Goal: Information Seeking & Learning: Understand process/instructions

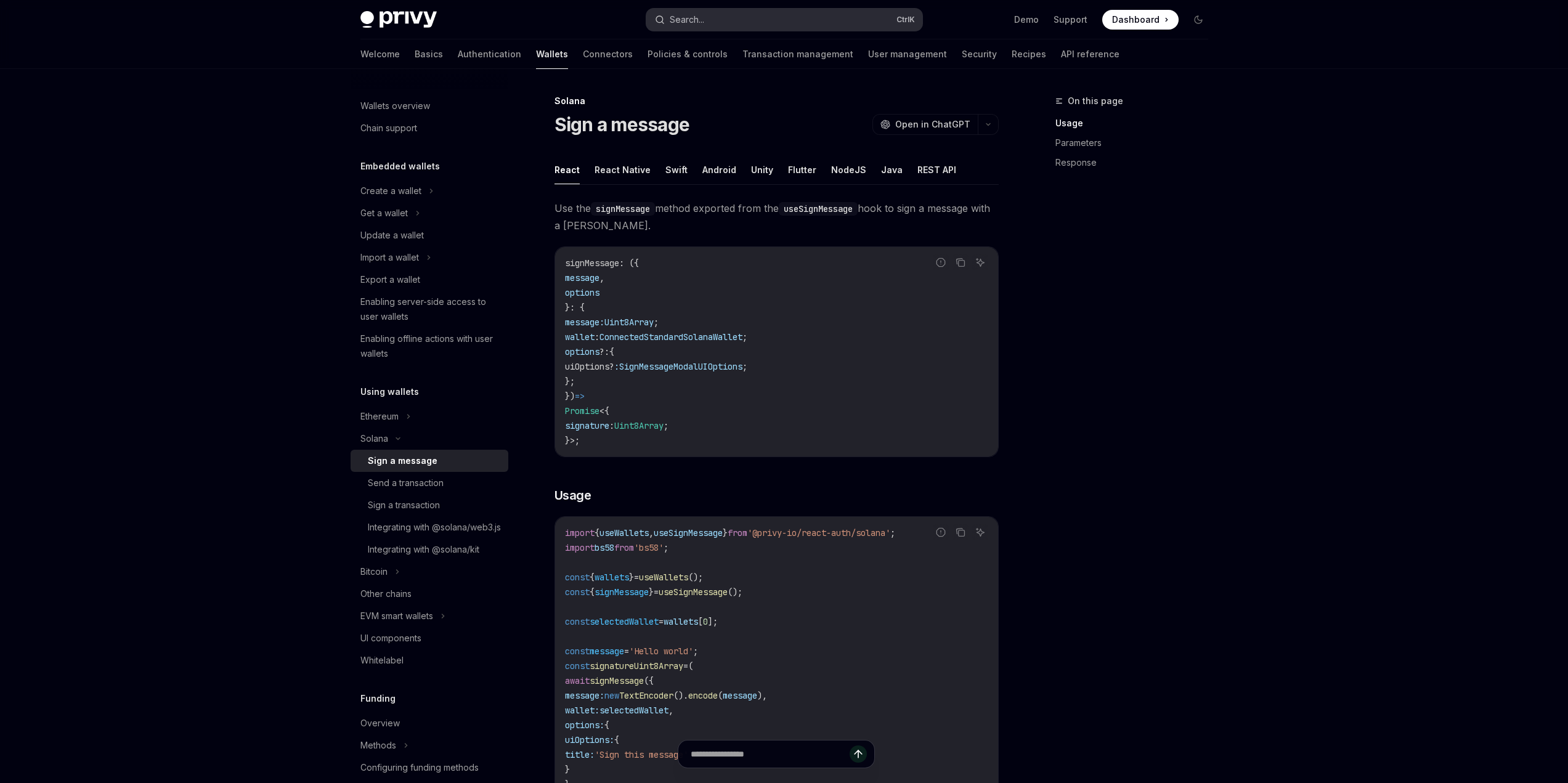
click at [754, 19] on button "Search... Ctrl K" at bounding box center [784, 20] width 276 height 22
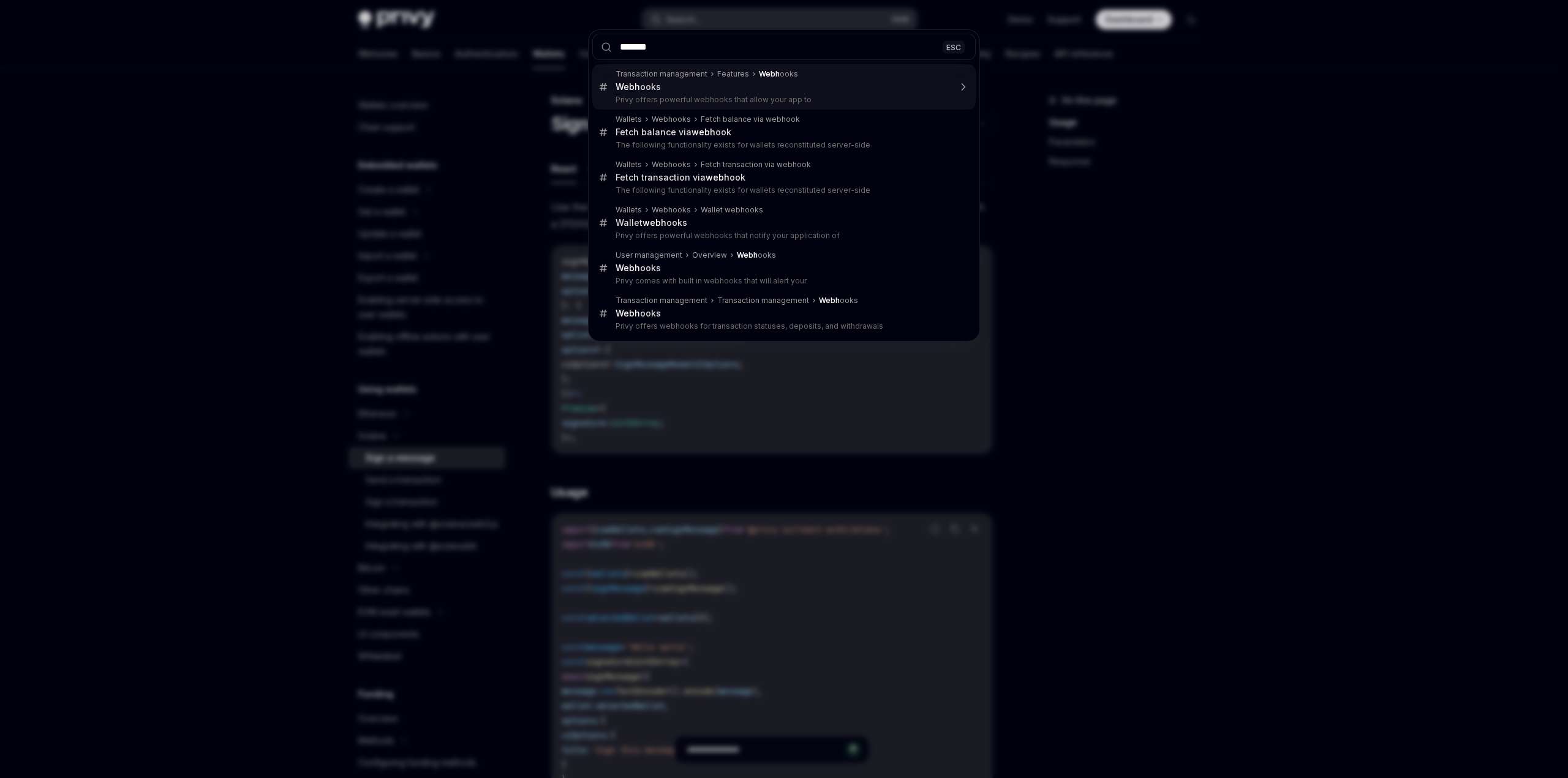
type input "********"
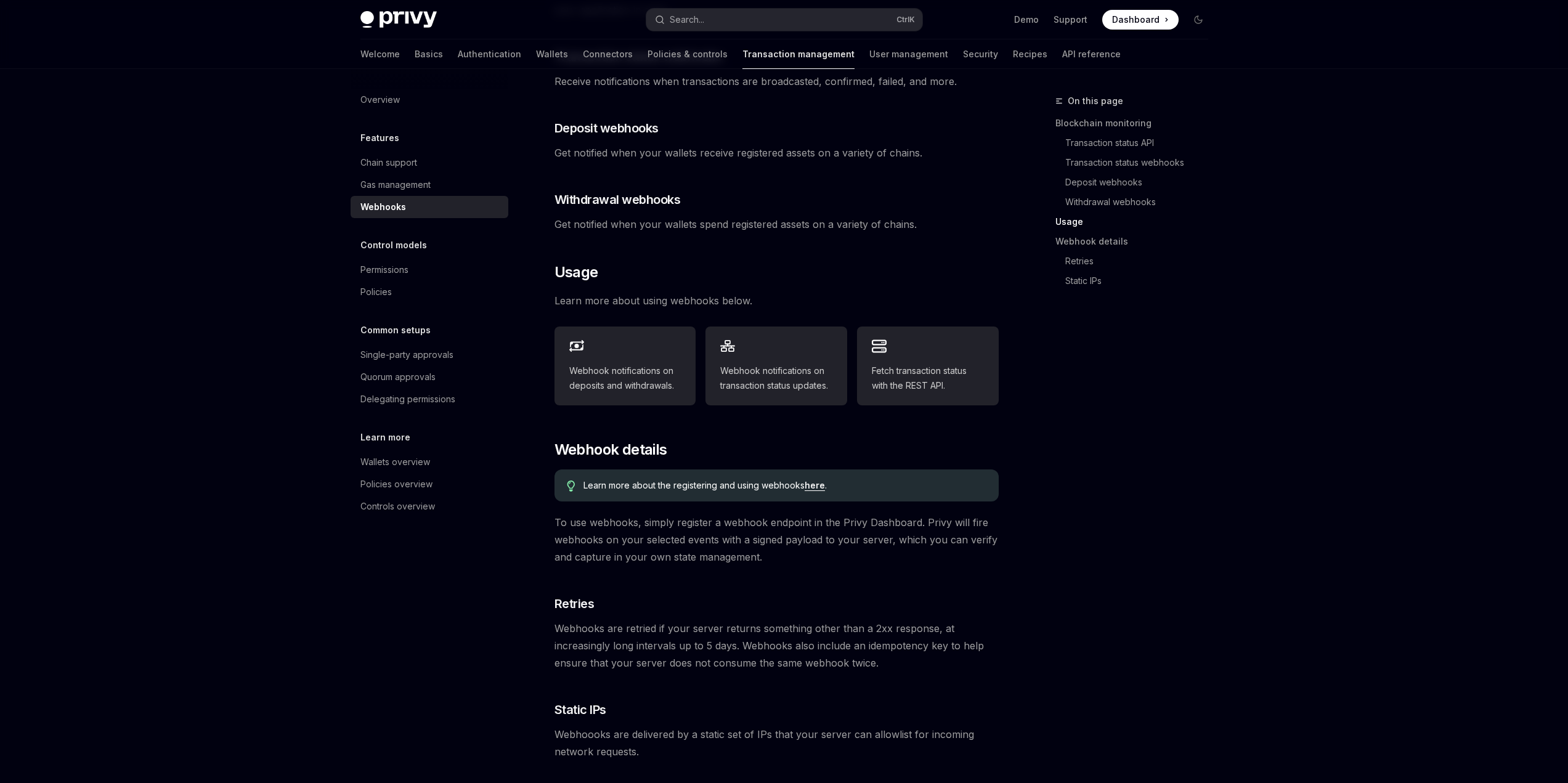
scroll to position [345, 0]
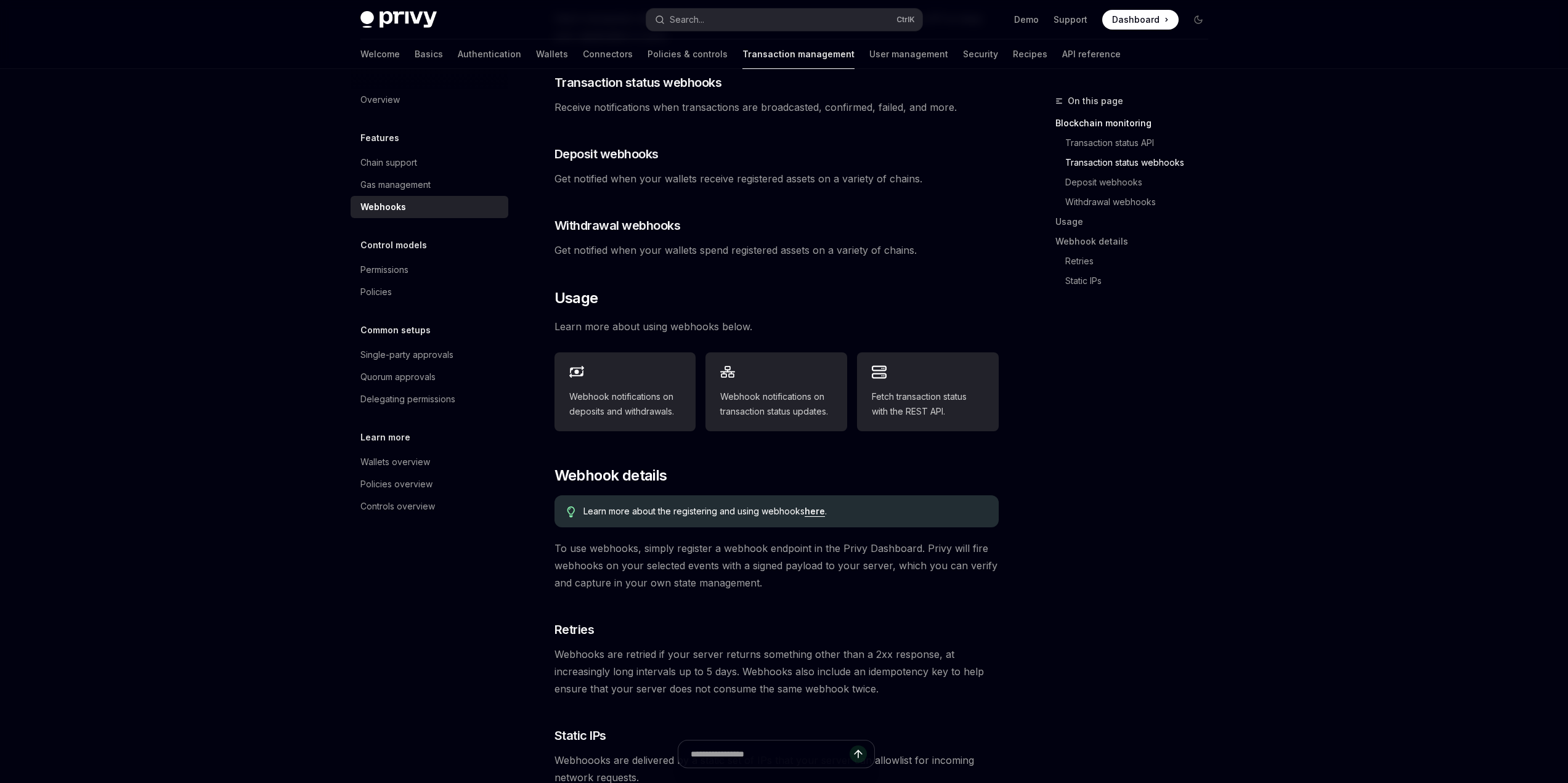
click at [816, 506] on link "here" at bounding box center [814, 511] width 20 height 11
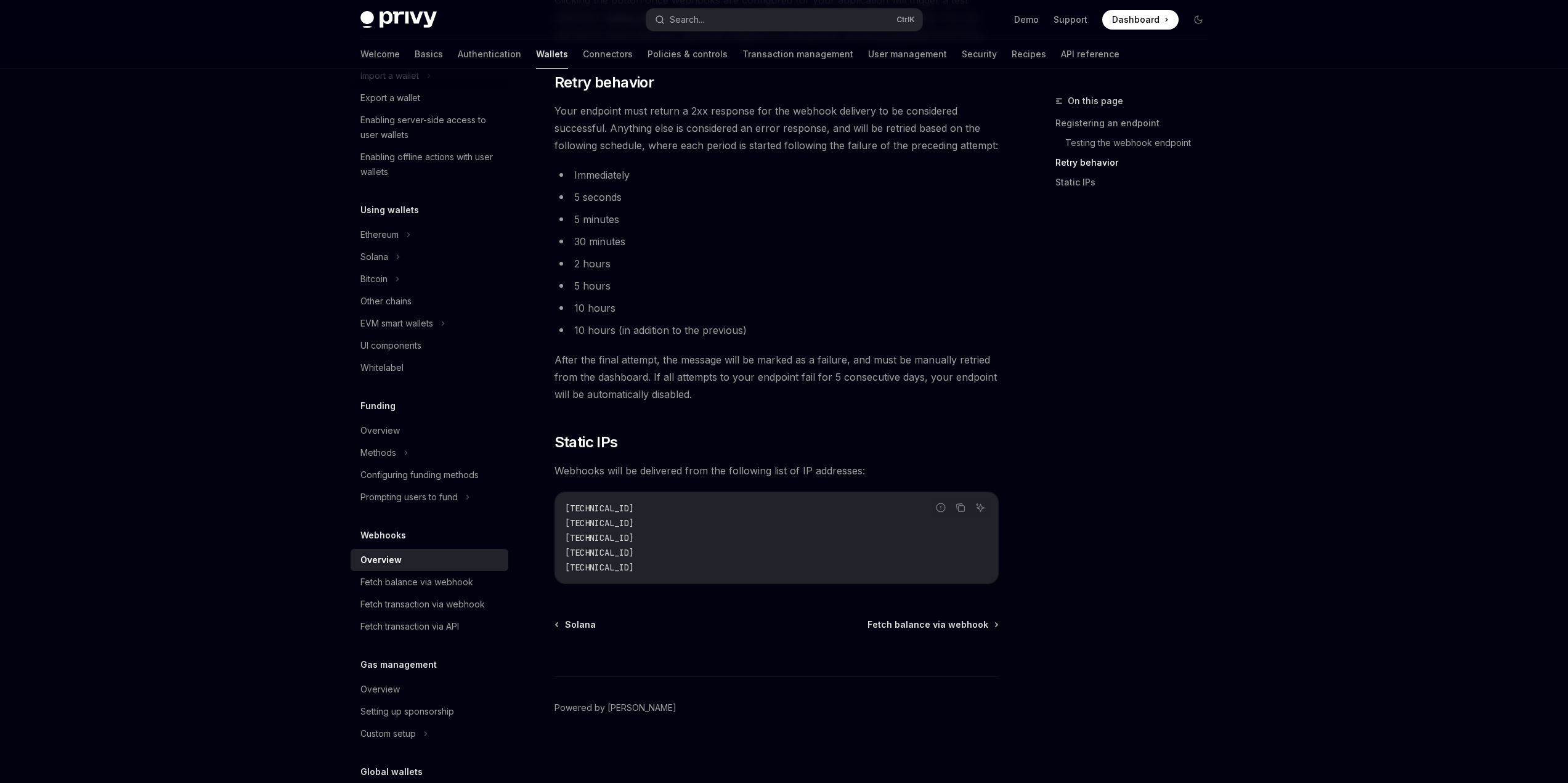
scroll to position [275, 0]
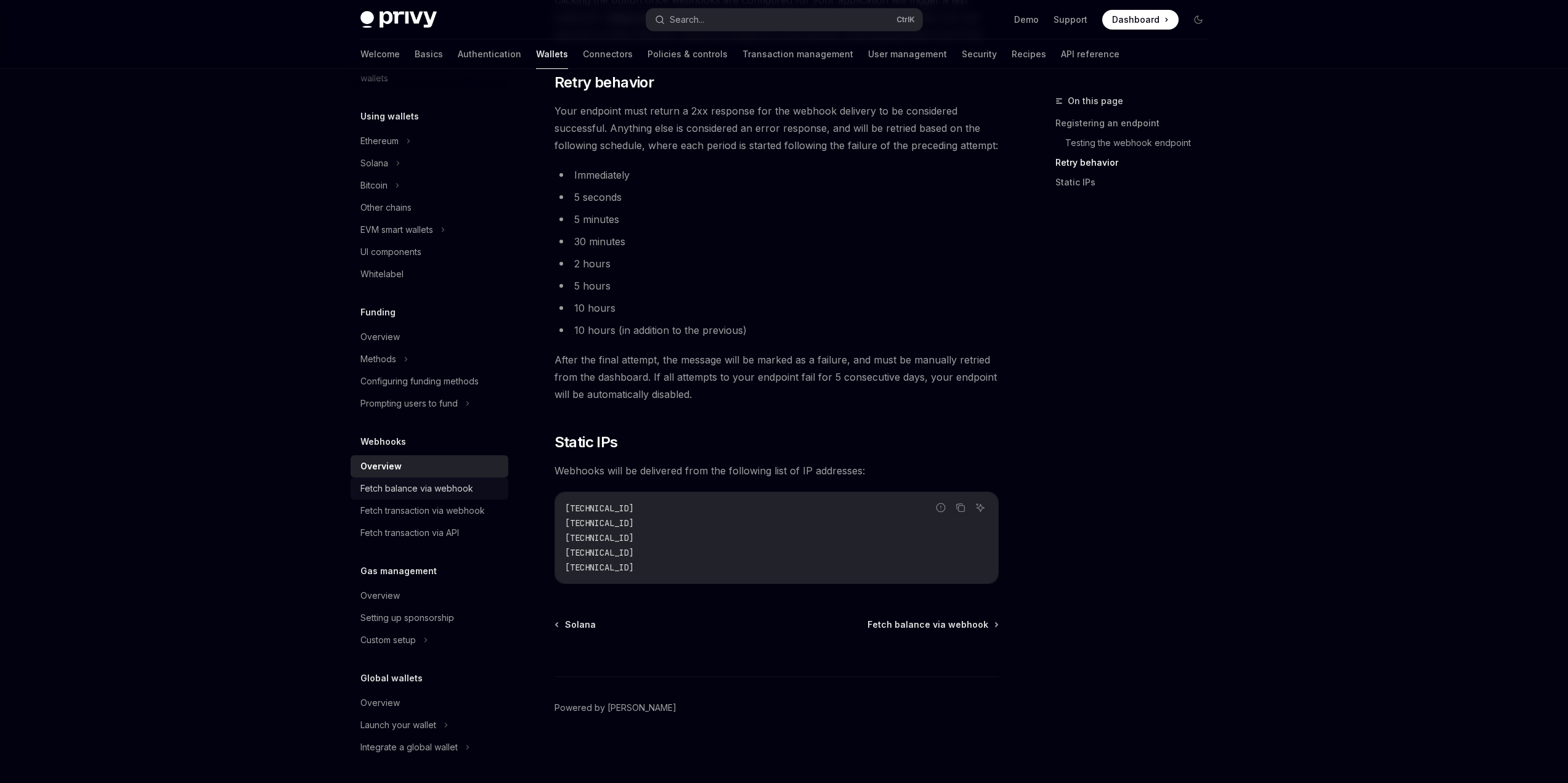
click at [459, 489] on div "Fetch balance via webhook" at bounding box center [416, 488] width 112 height 14
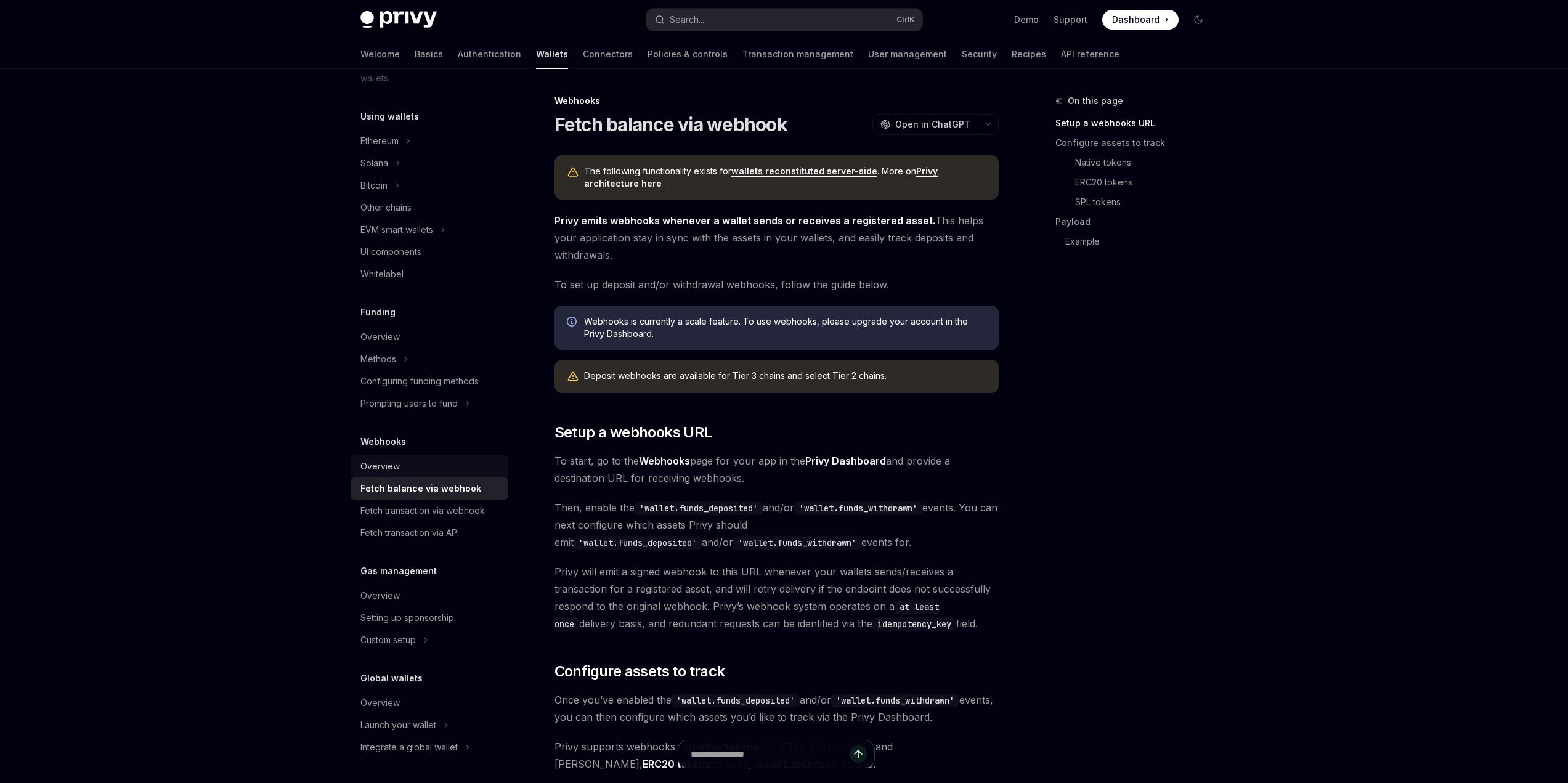
click at [428, 471] on div "Overview" at bounding box center [431, 466] width 141 height 14
type textarea "*"
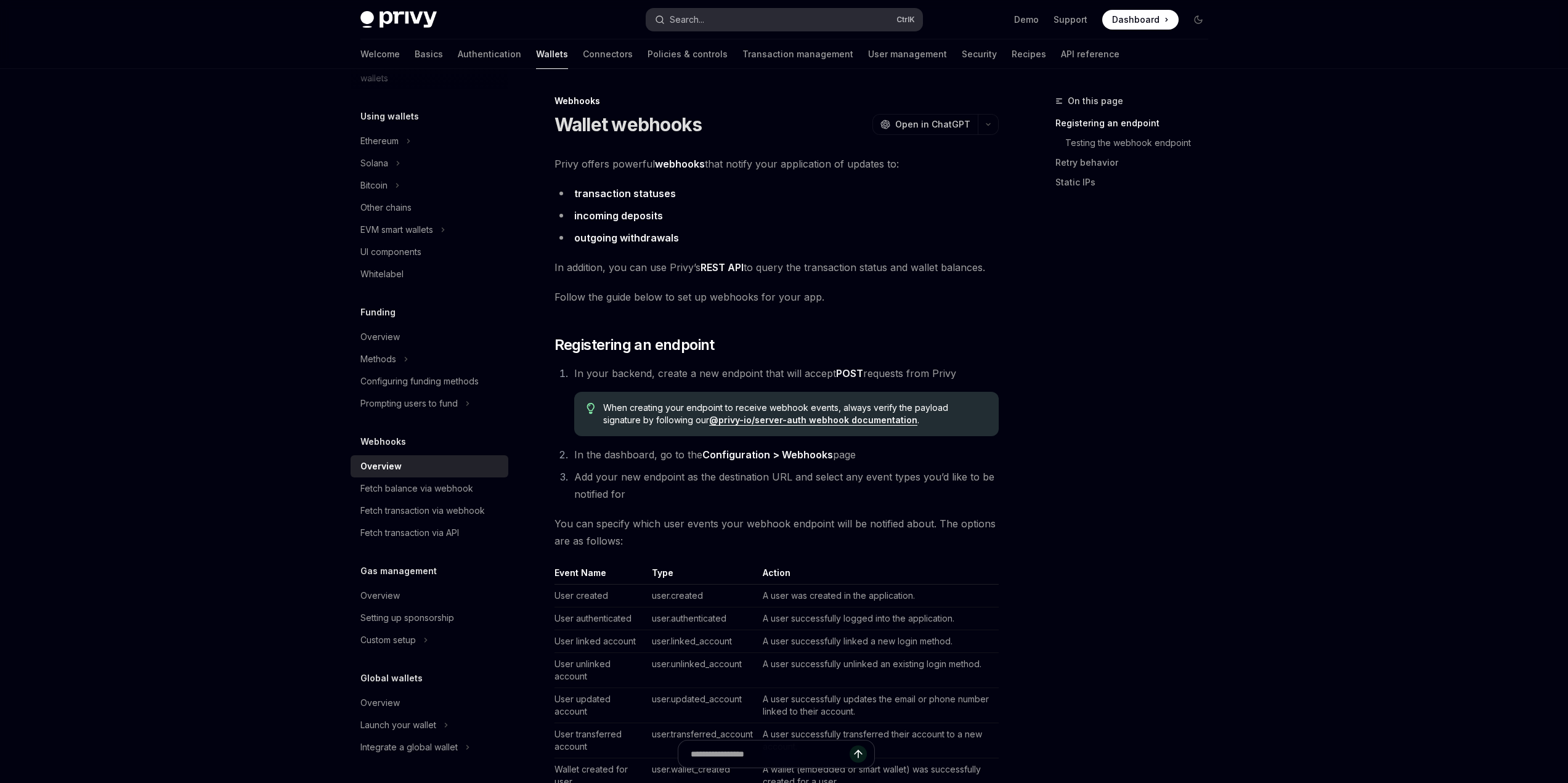
click at [733, 19] on button "Search... Ctrl K" at bounding box center [784, 20] width 276 height 22
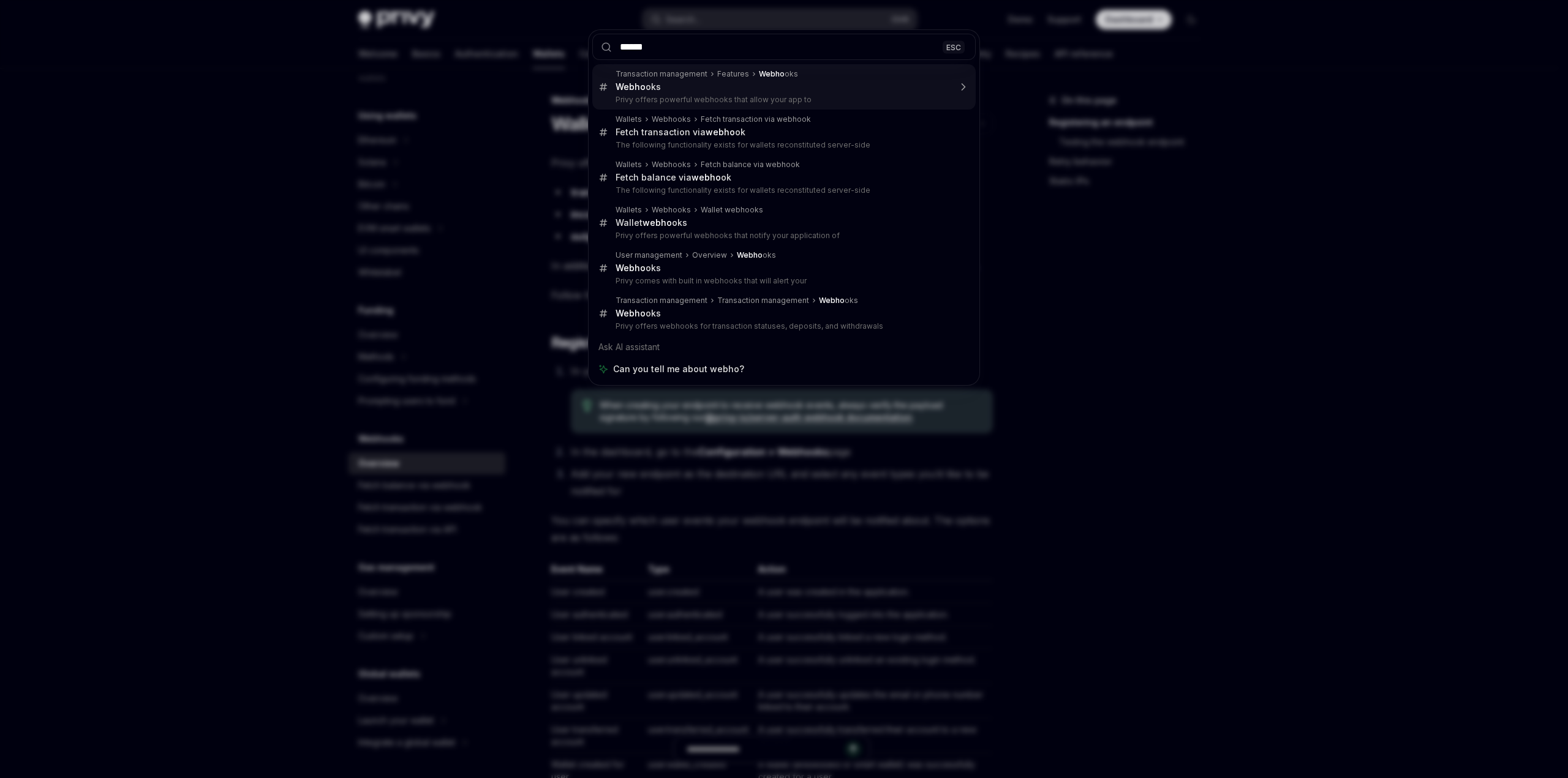
type input "*******"
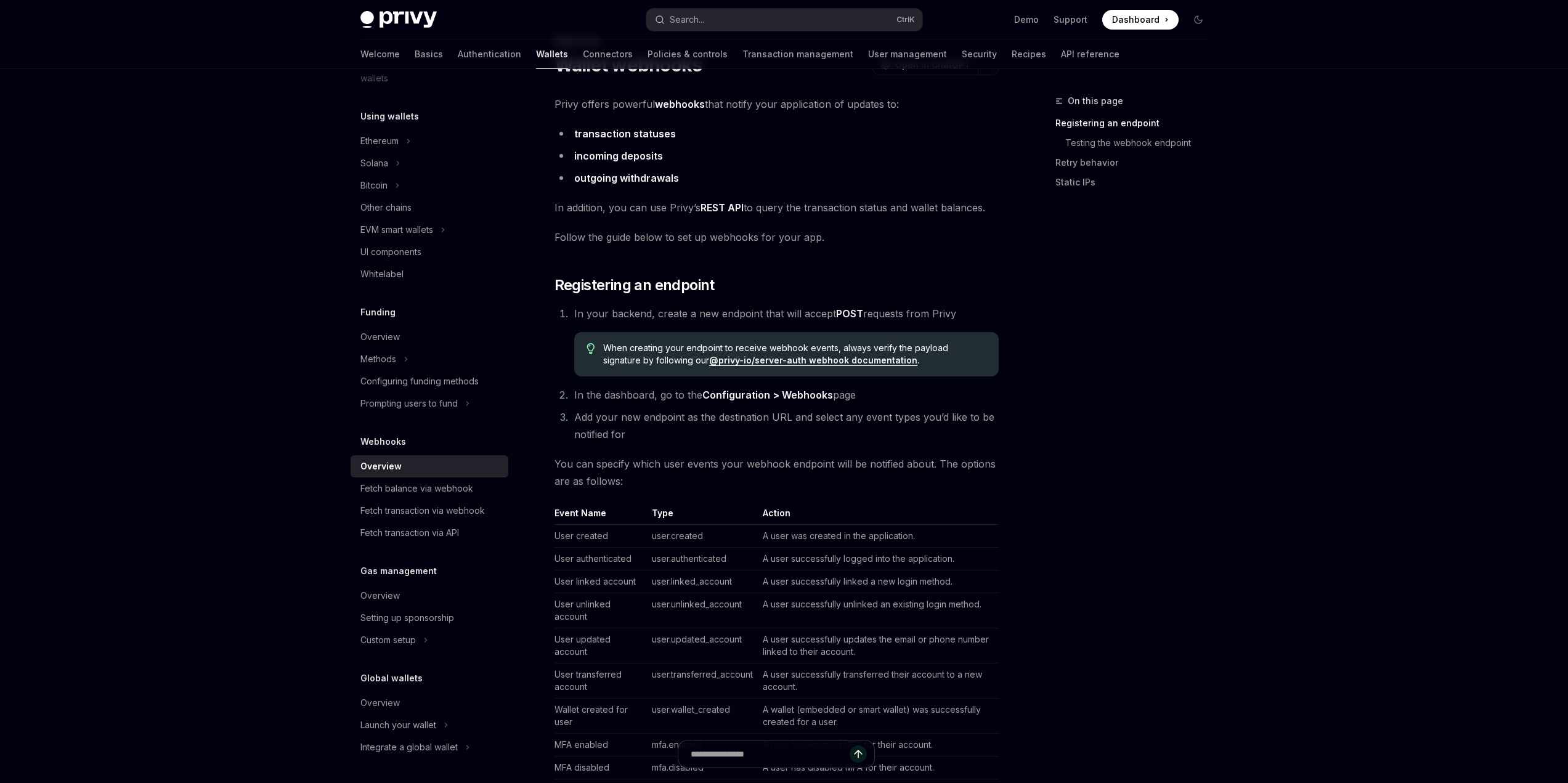
scroll to position [69, 0]
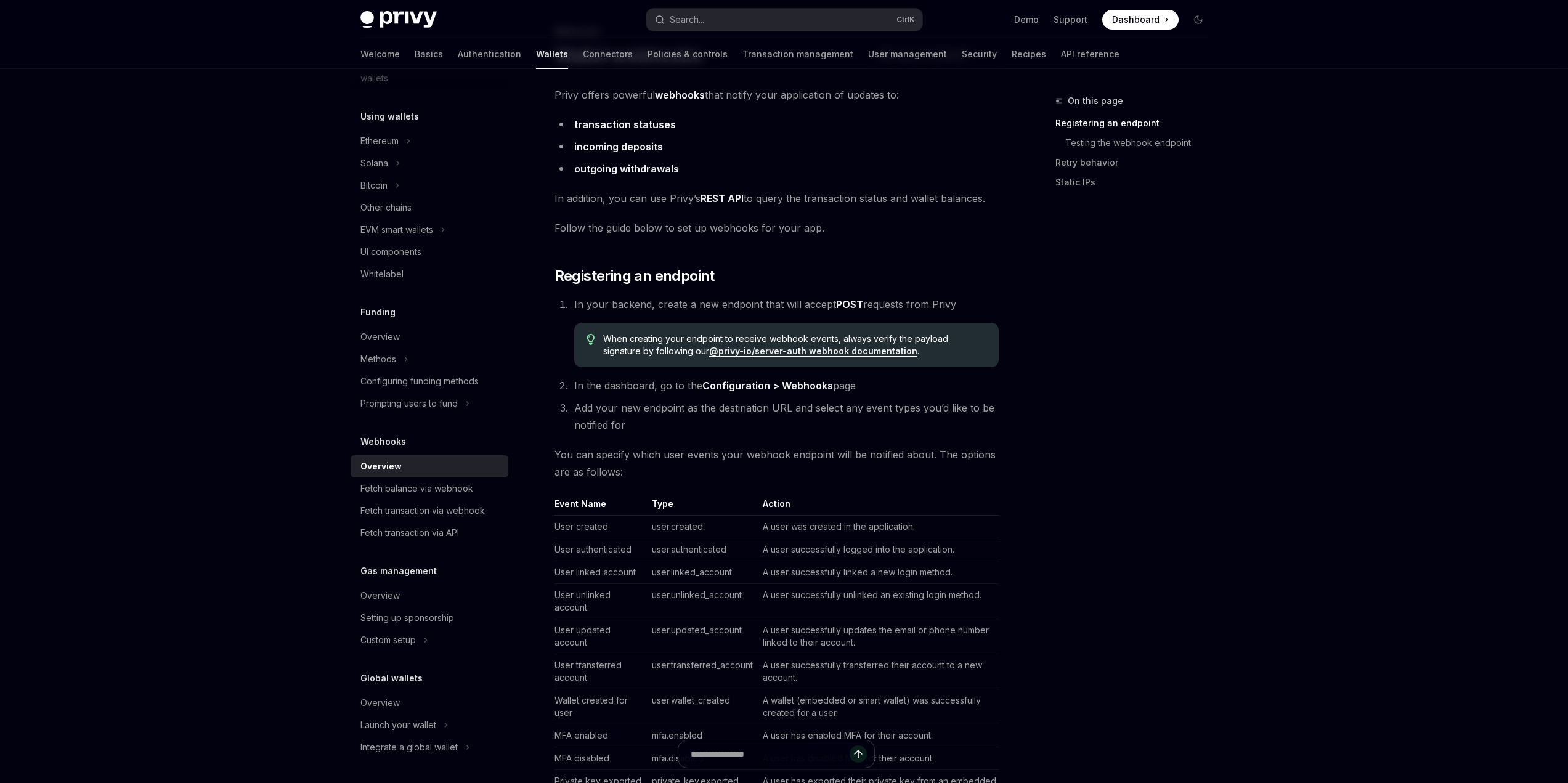
click at [628, 143] on link "incoming deposits" at bounding box center [619, 147] width 89 height 13
type textarea "*"
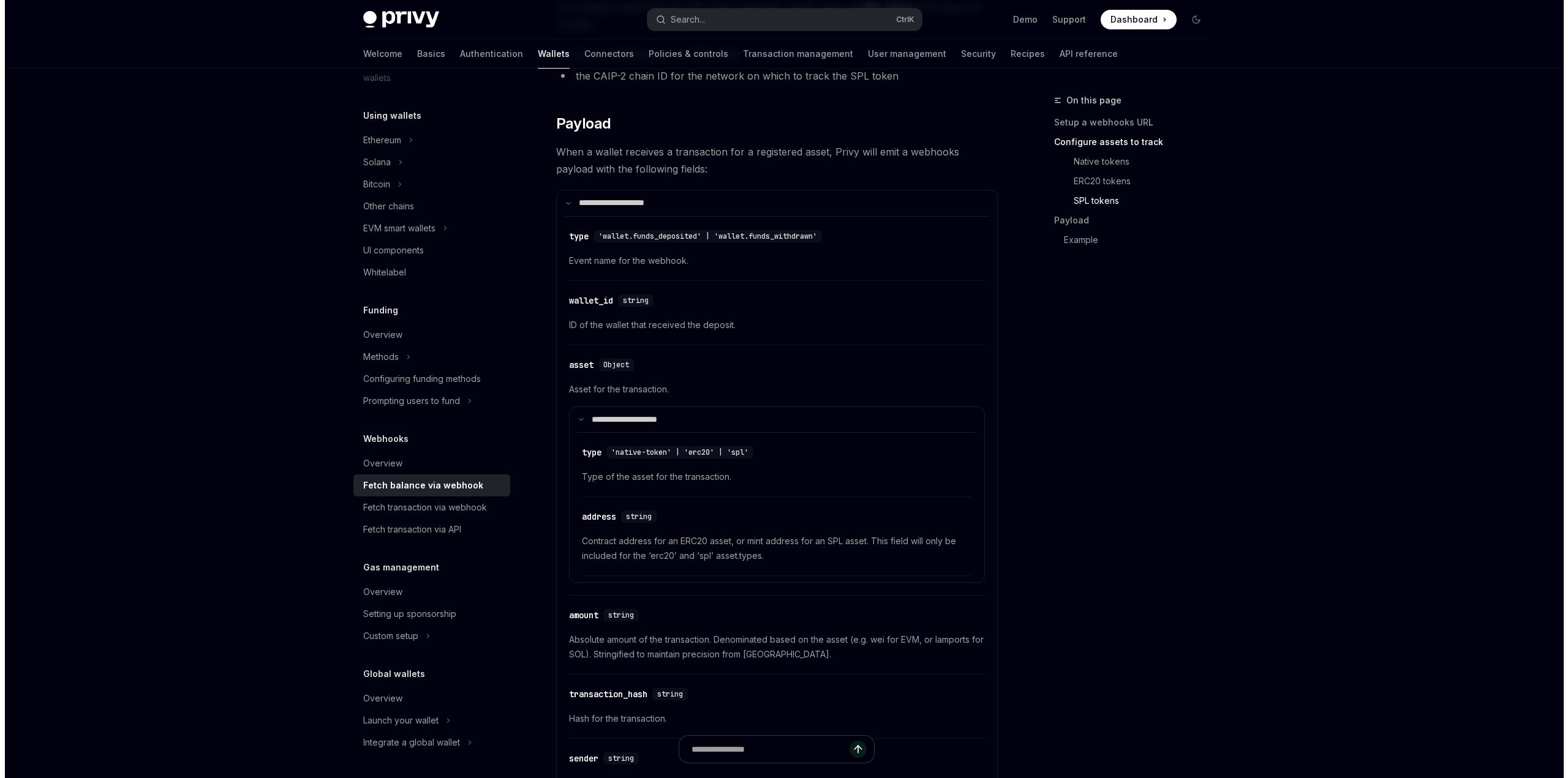
scroll to position [1025, 0]
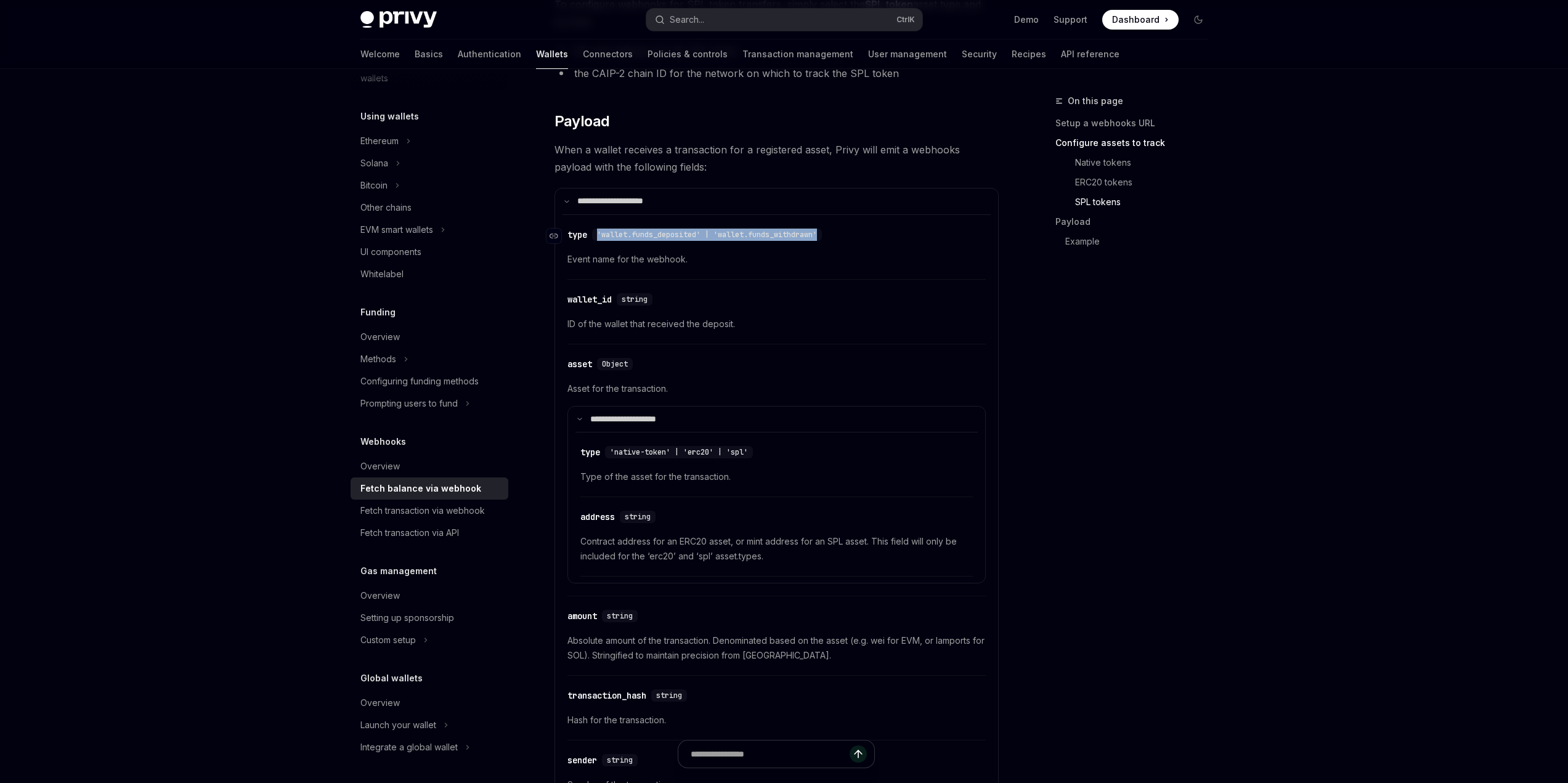
drag, startPoint x: 598, startPoint y: 232, endPoint x: 823, endPoint y: 233, distance: 225.0
click at [817, 233] on span "'wallet.funds_deposited' | 'wallet.funds_withdrawn'" at bounding box center [707, 235] width 220 height 10
copy span "'wallet.funds_deposited' | 'wallet.funds_withdrawn'"
click at [743, 14] on button "Search... Ctrl K" at bounding box center [784, 20] width 276 height 22
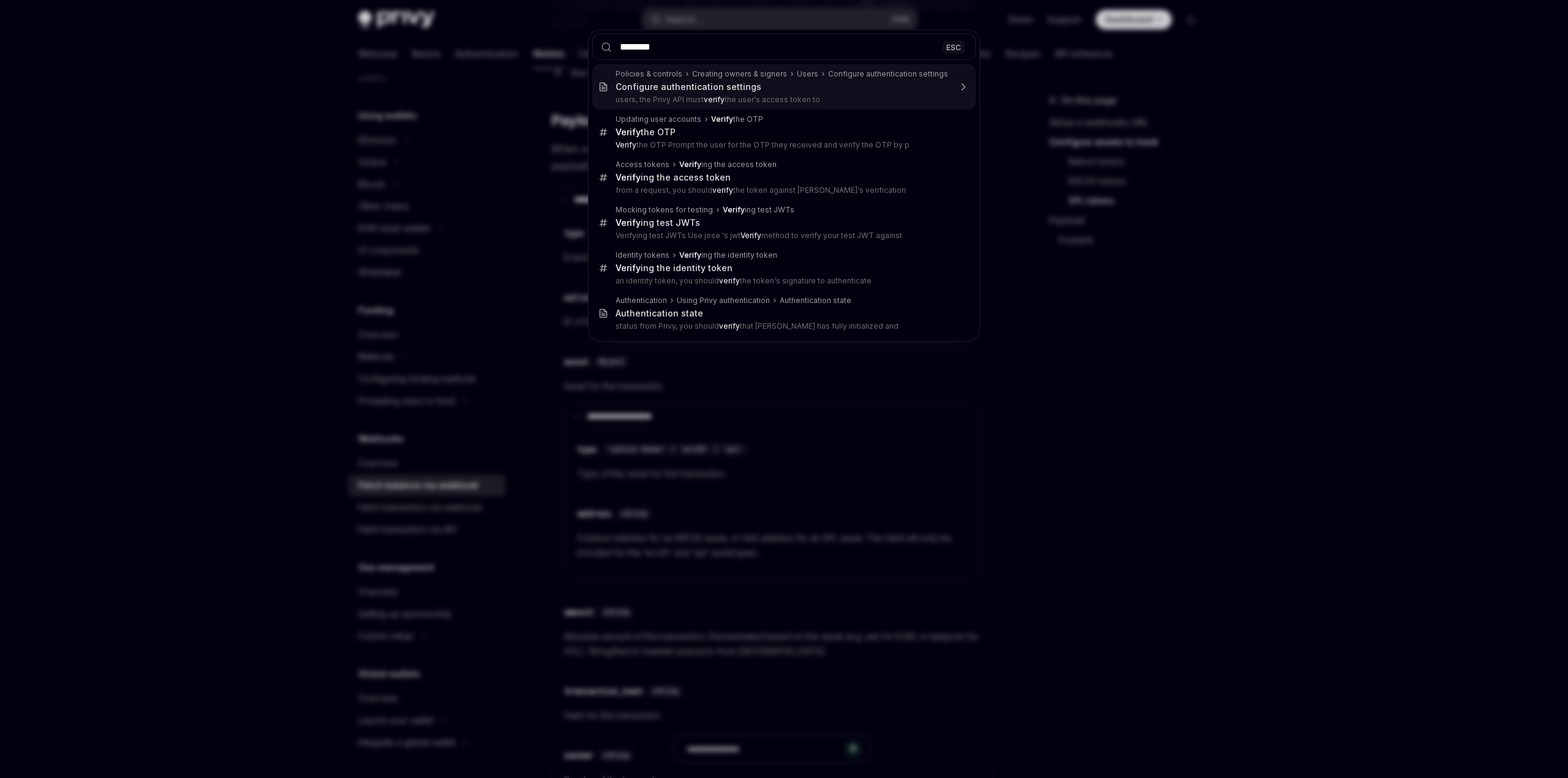
type input "*********"
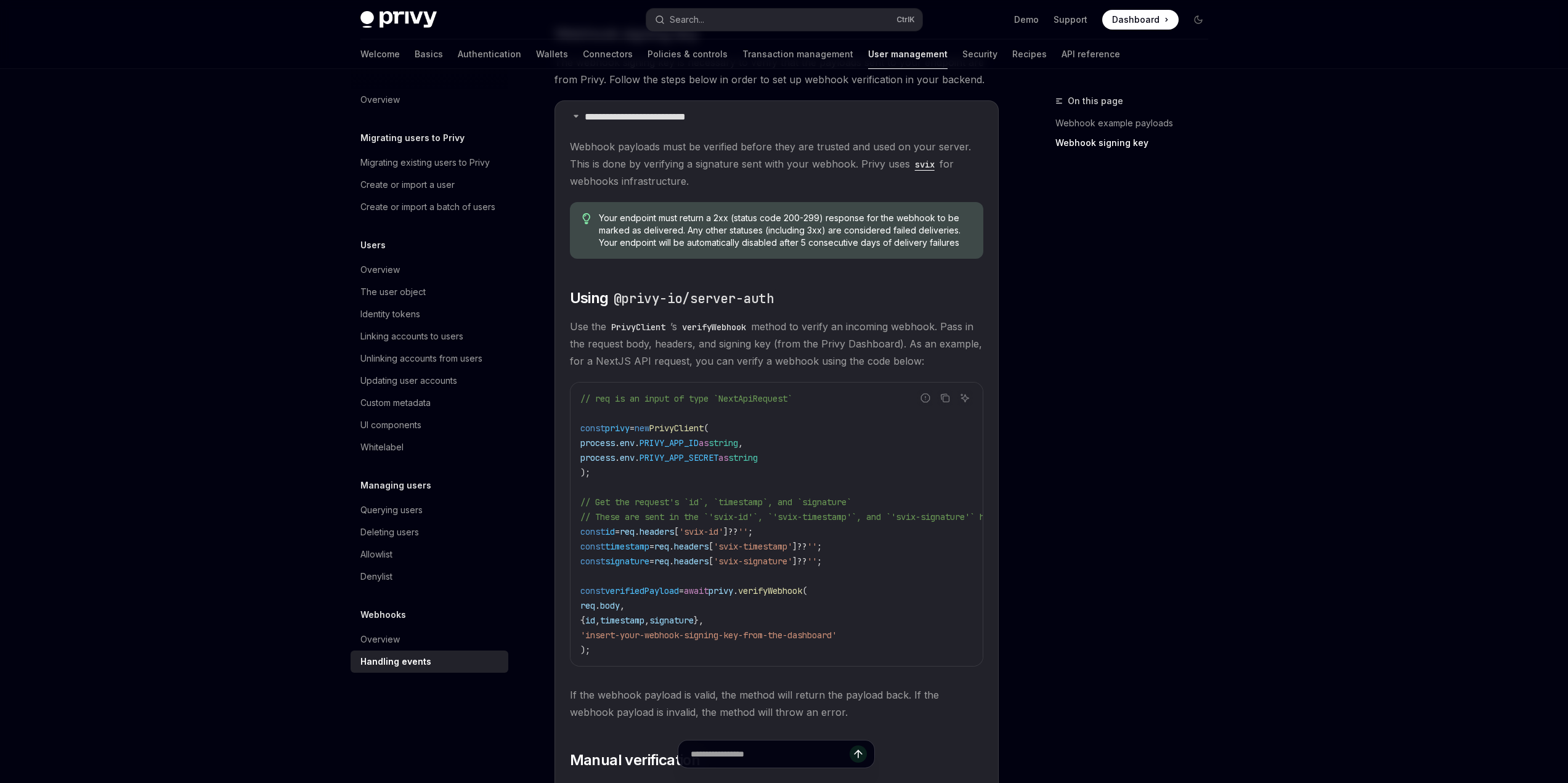
scroll to position [787, 0]
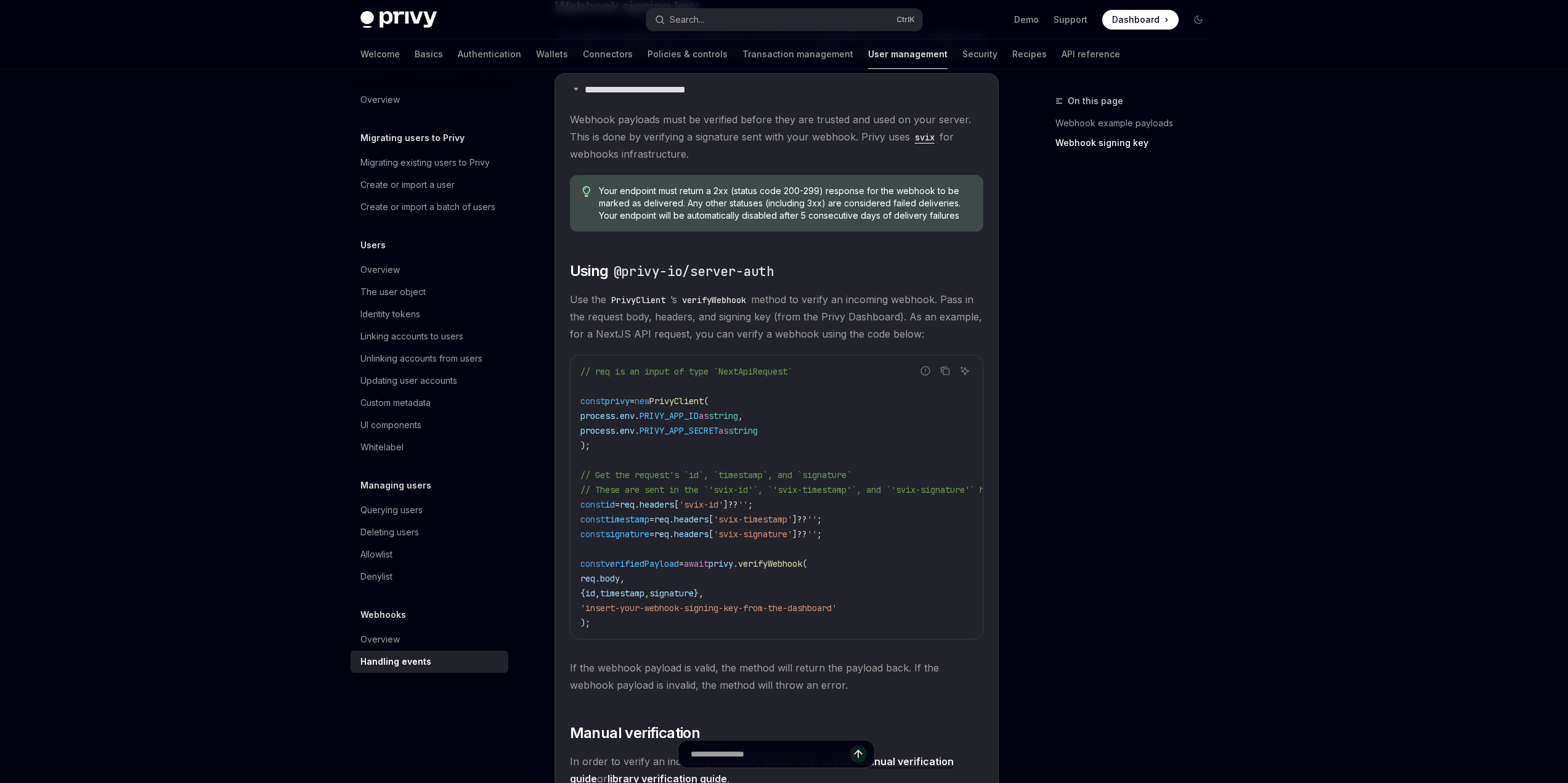
click at [596, 506] on span "const" at bounding box center [593, 505] width 25 height 11
drag, startPoint x: 596, startPoint y: 506, endPoint x: 858, endPoint y: 537, distance: 263.8
click at [858, 537] on code "// req is an input of type `NextApiRequest` const privy = new PrivyClient ( pro…" at bounding box center [844, 497] width 527 height 266
copy code "const id = req . headers [ 'svix-id' ] ?? '' ; const timestamp = req . headers …"
click at [873, 538] on code "// req is an input of type `NextApiRequest` const privy = new PrivyClient ( pro…" at bounding box center [844, 497] width 527 height 266
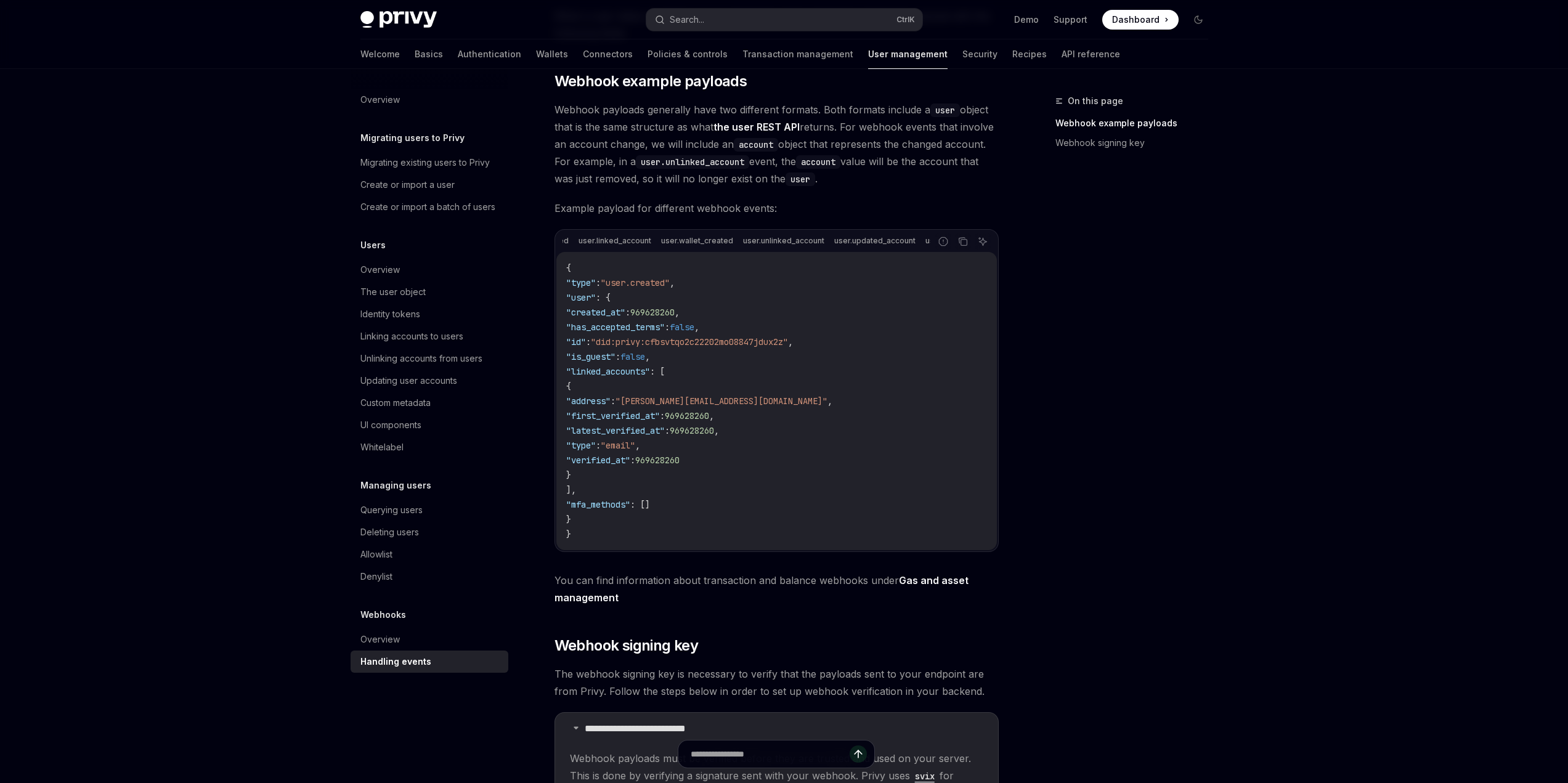
scroll to position [0, 106]
type textarea "*"
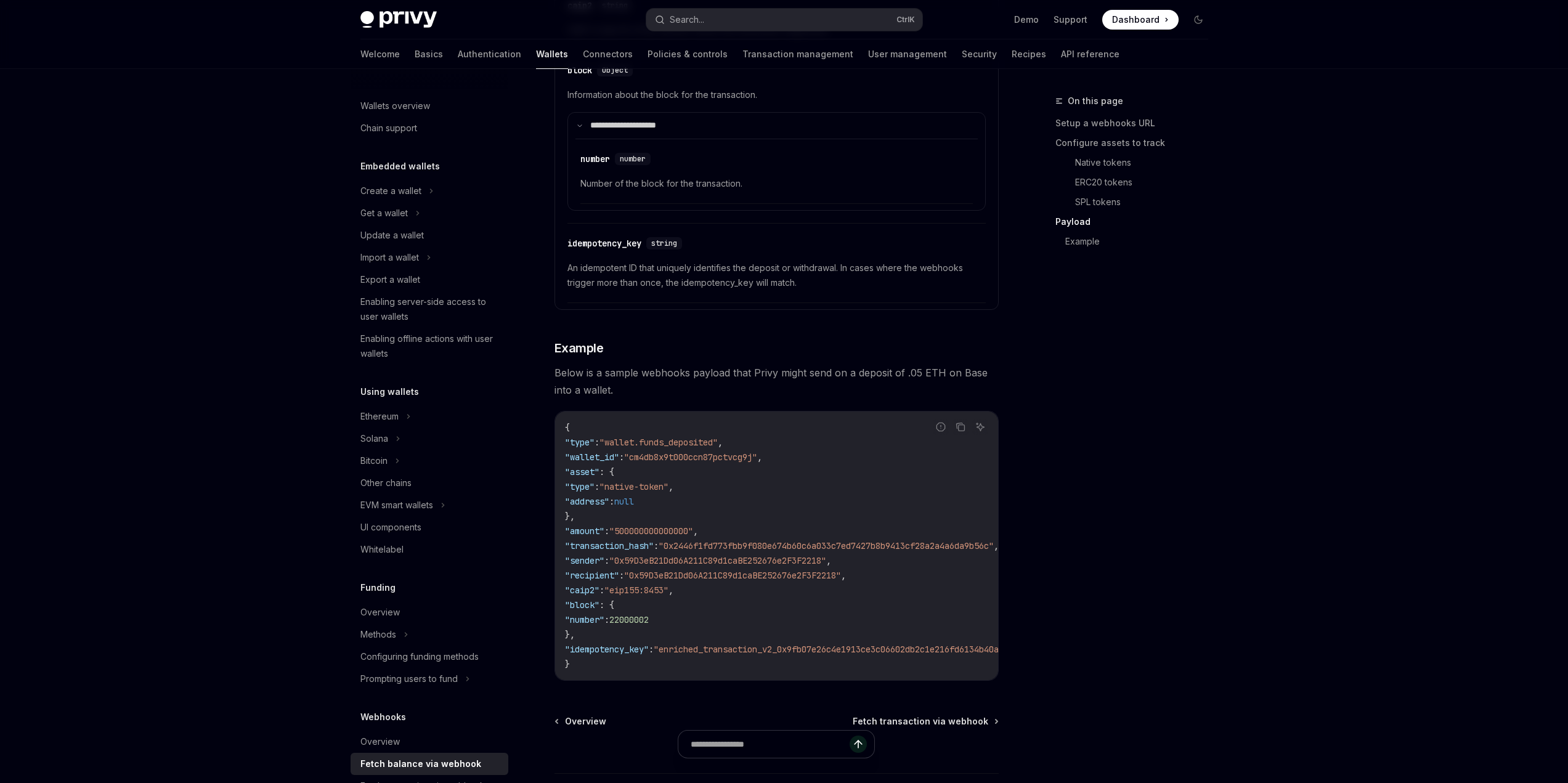
scroll to position [2017, 0]
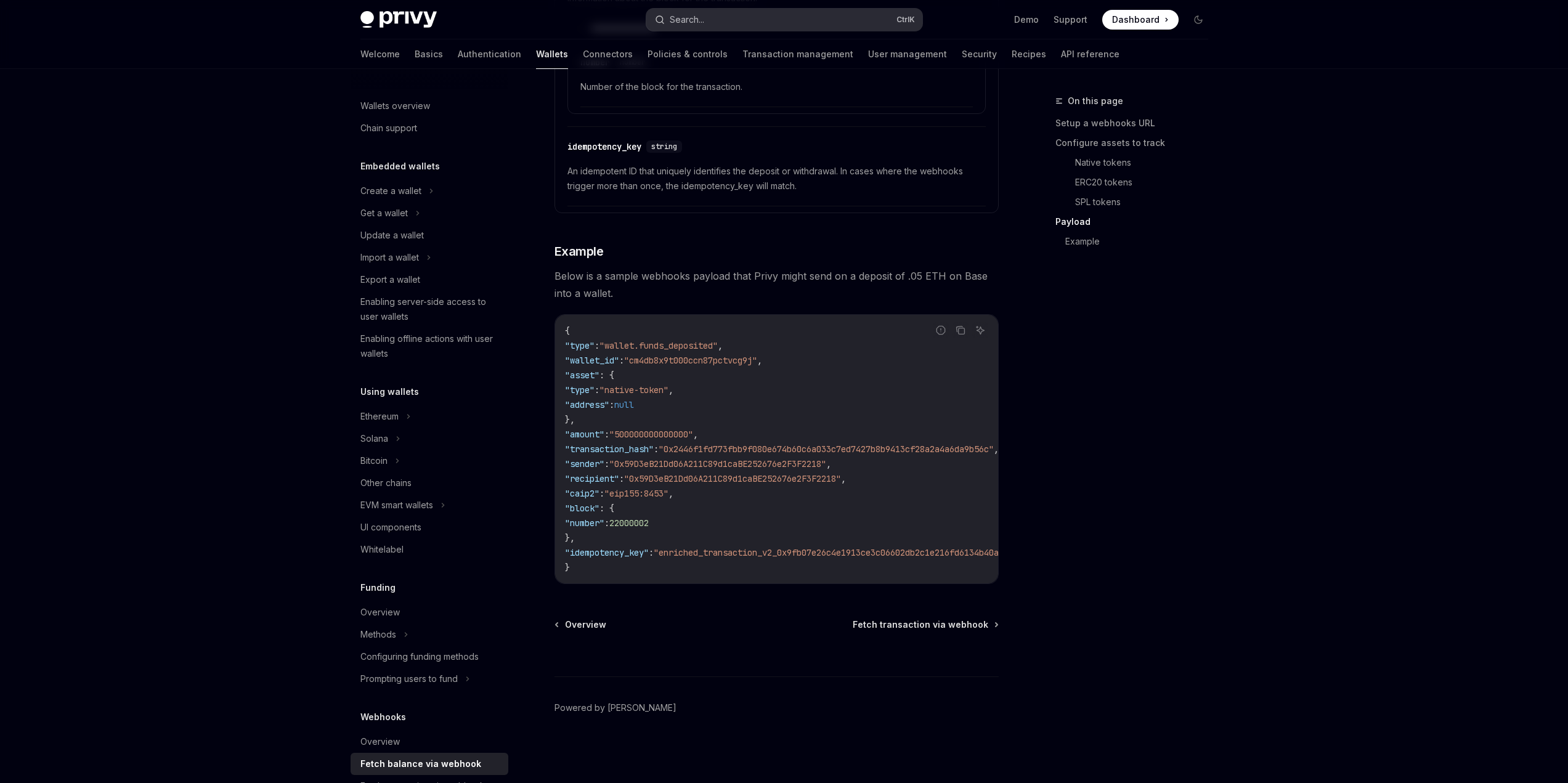
click at [828, 17] on button "Search... Ctrl K" at bounding box center [784, 20] width 276 height 22
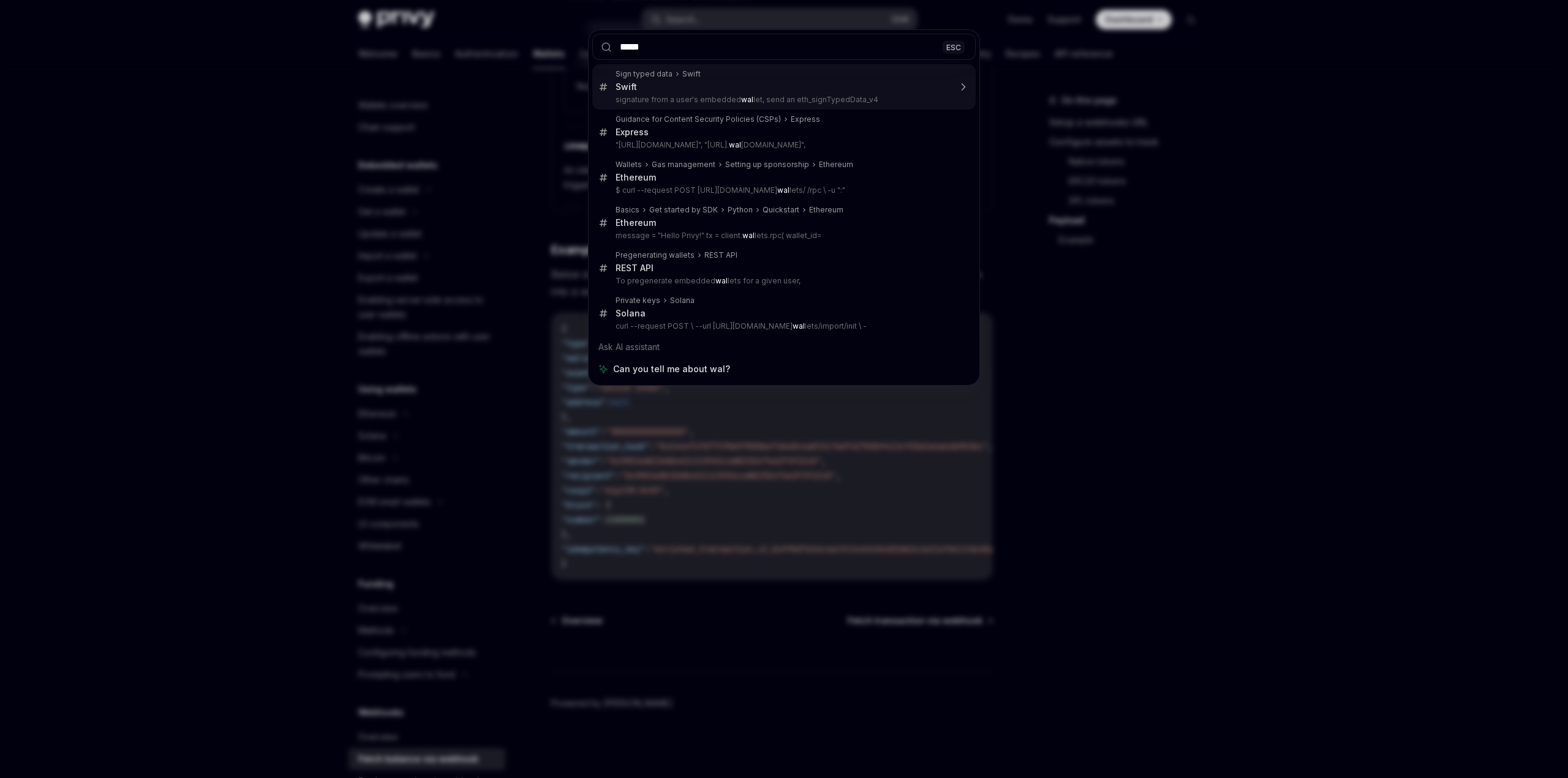
type input "******"
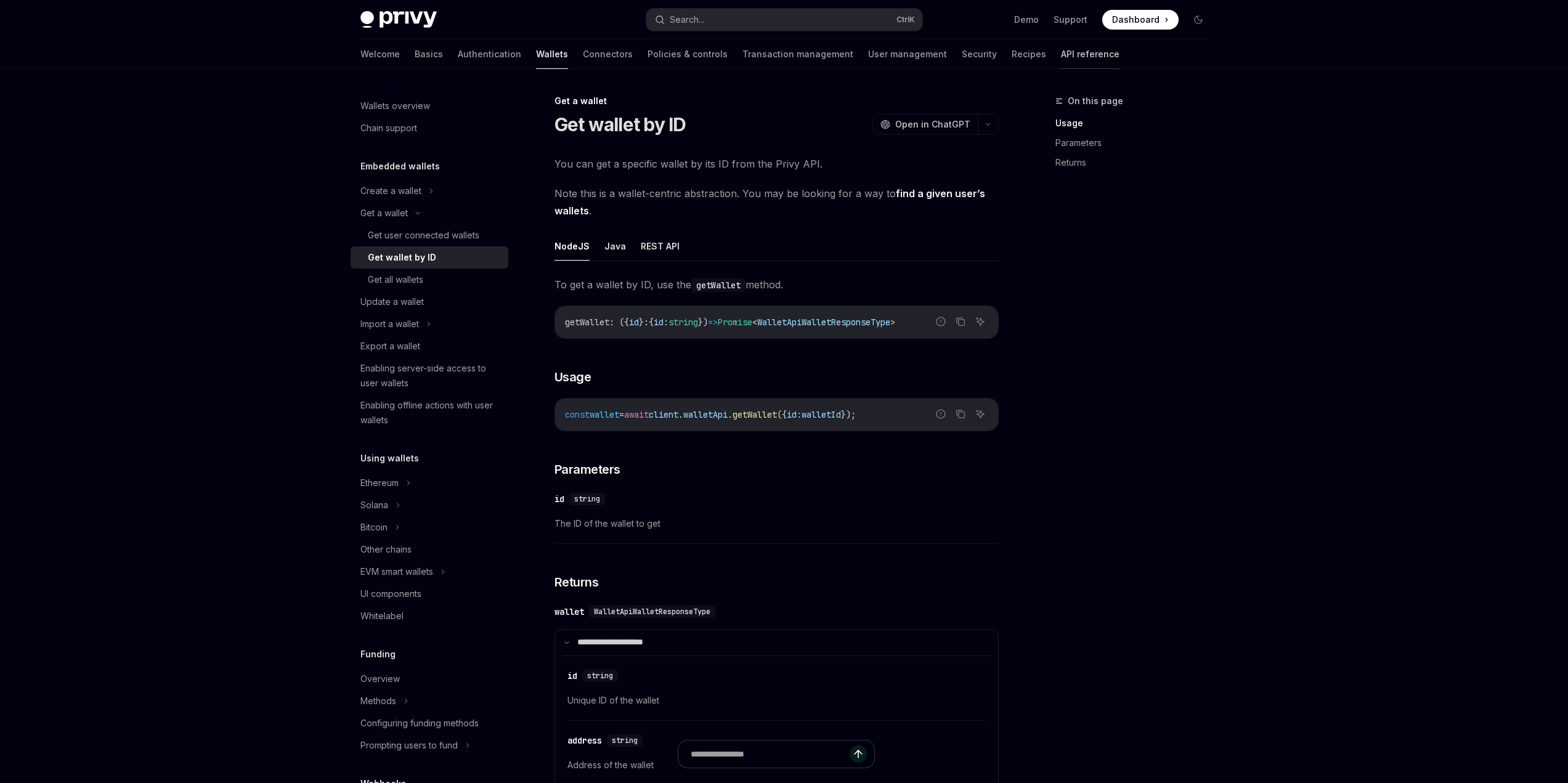
click at [1061, 50] on link "API reference" at bounding box center [1089, 54] width 59 height 30
type textarea "*"
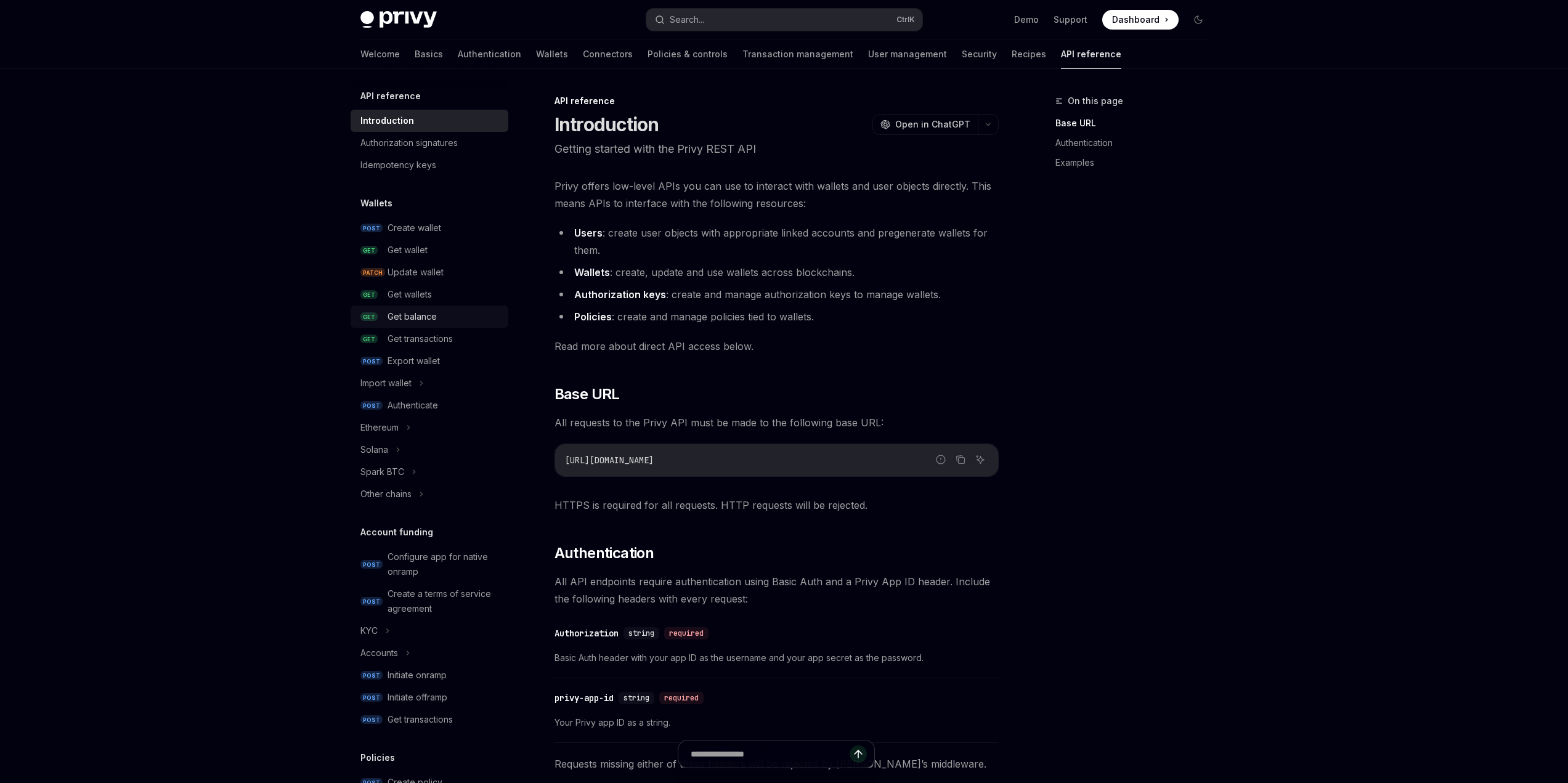
click at [450, 313] on div "Get balance" at bounding box center [444, 316] width 113 height 14
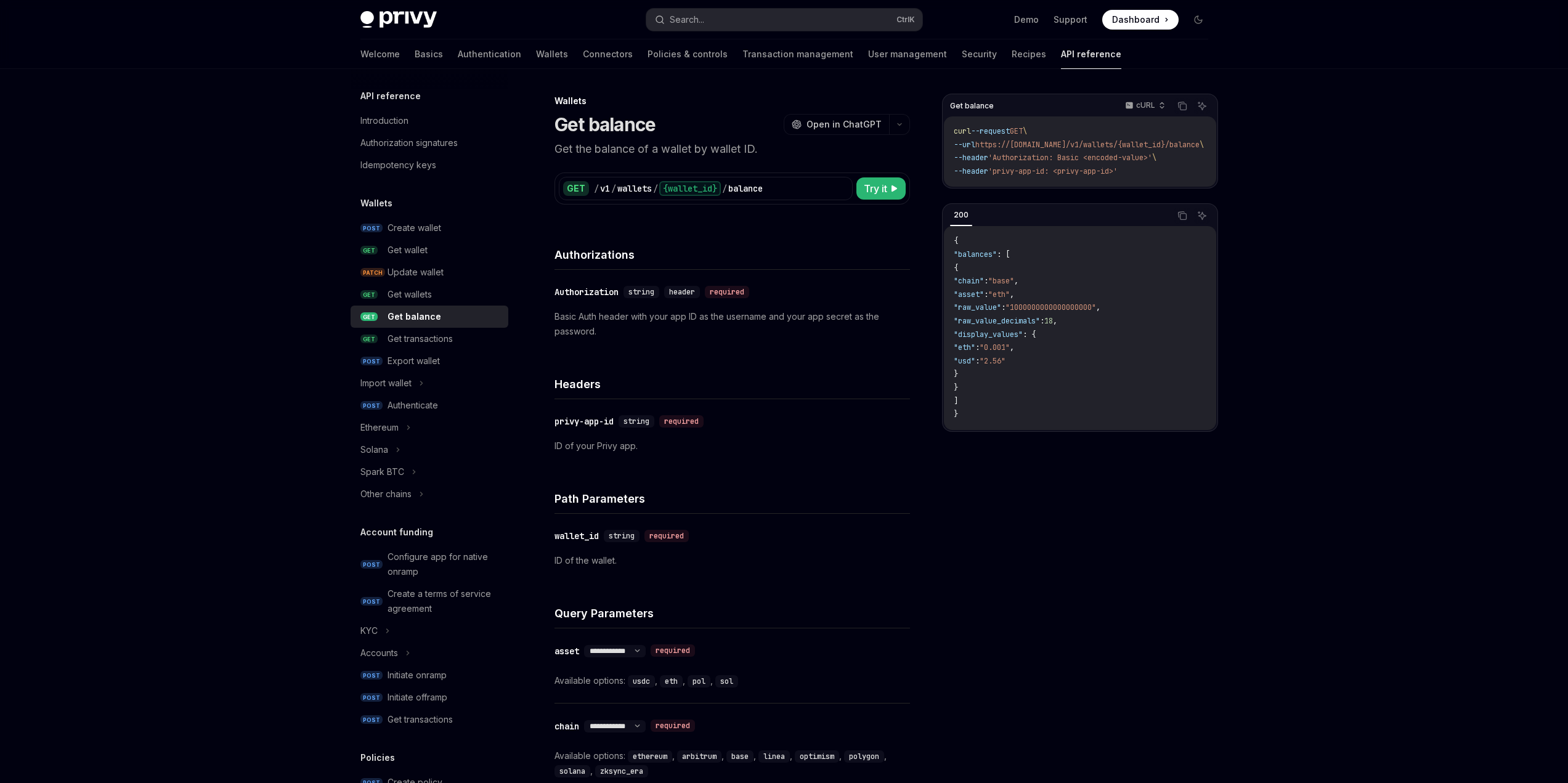
scroll to position [439, 0]
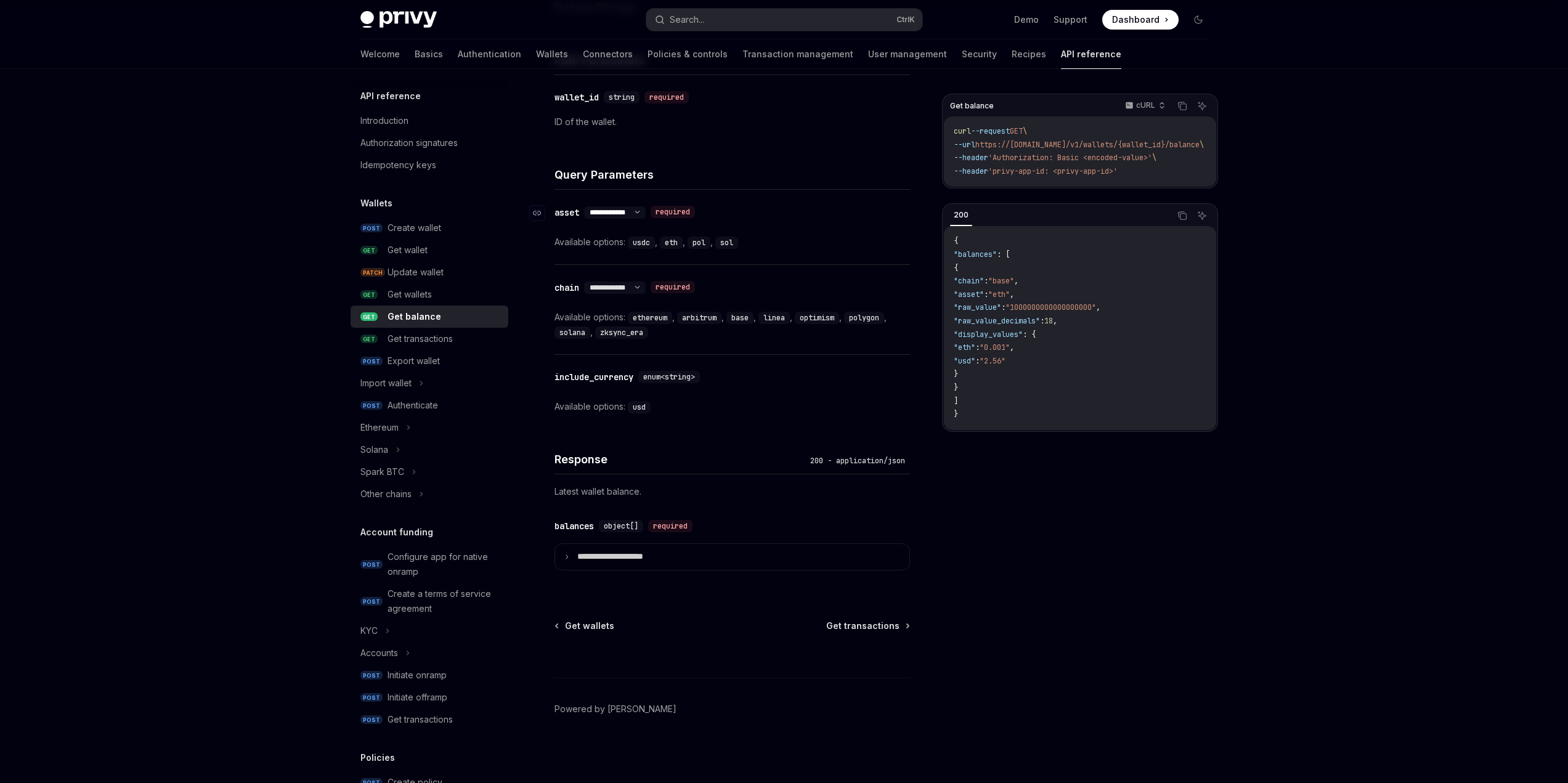
click at [639, 210] on select "**********" at bounding box center [614, 212] width 61 height 10
select select "*"
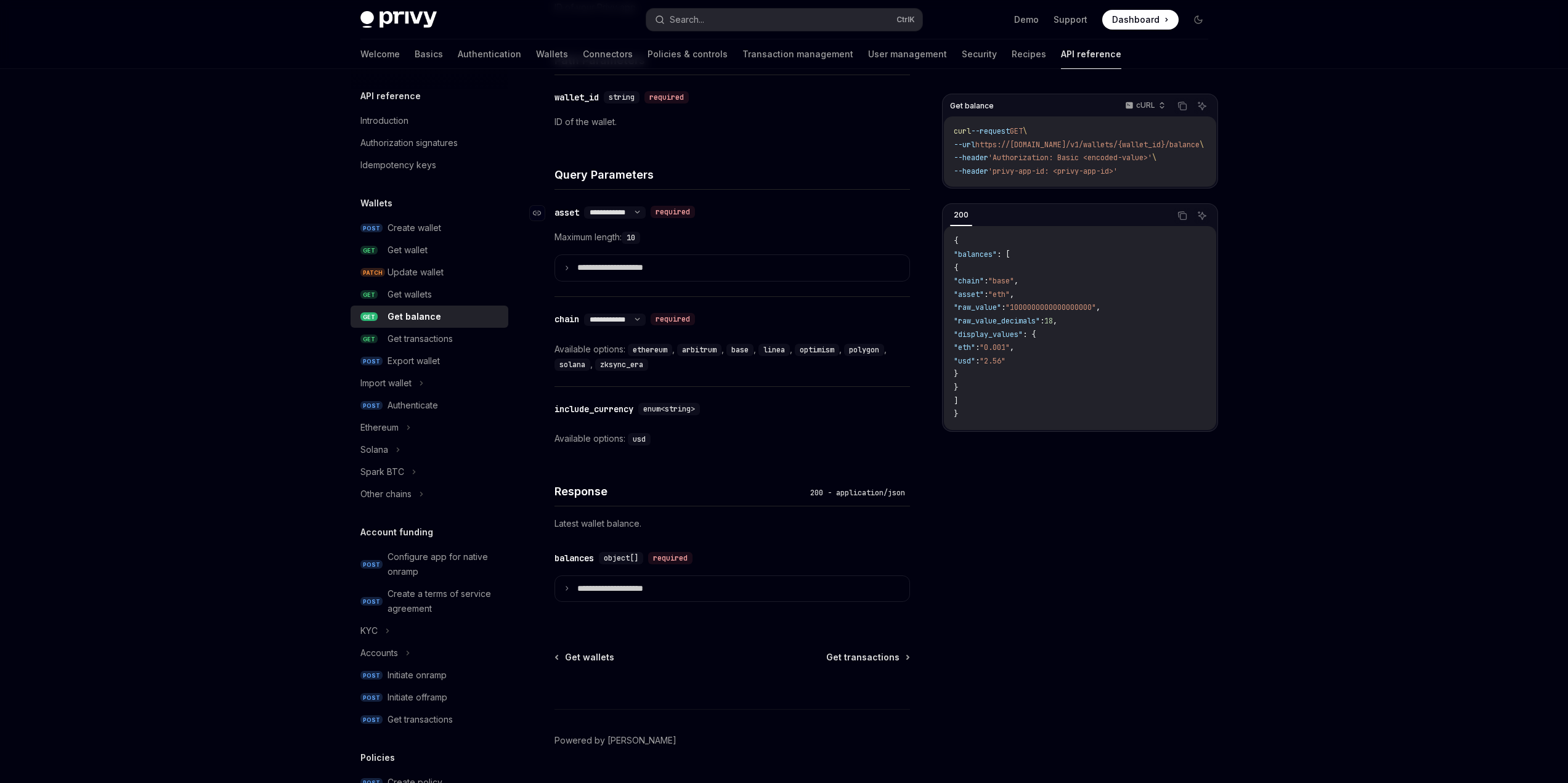
click at [636, 206] on div "**********" at bounding box center [614, 212] width 61 height 12
click at [636, 212] on select "**********" at bounding box center [614, 212] width 61 height 10
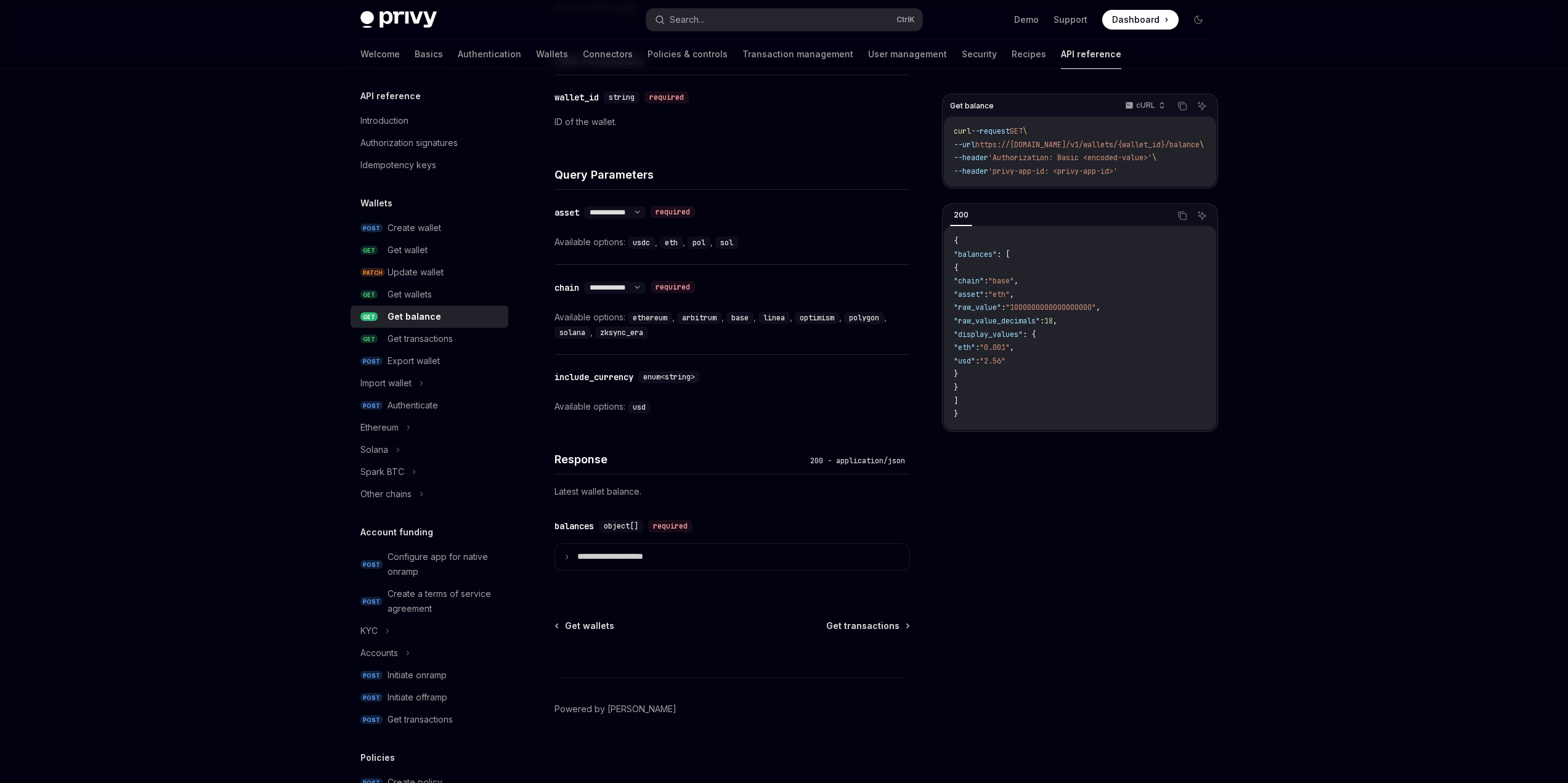
click at [643, 242] on code "usdc" at bounding box center [641, 243] width 27 height 12
copy code "usdc"
click at [643, 241] on code "usdc" at bounding box center [641, 243] width 27 height 12
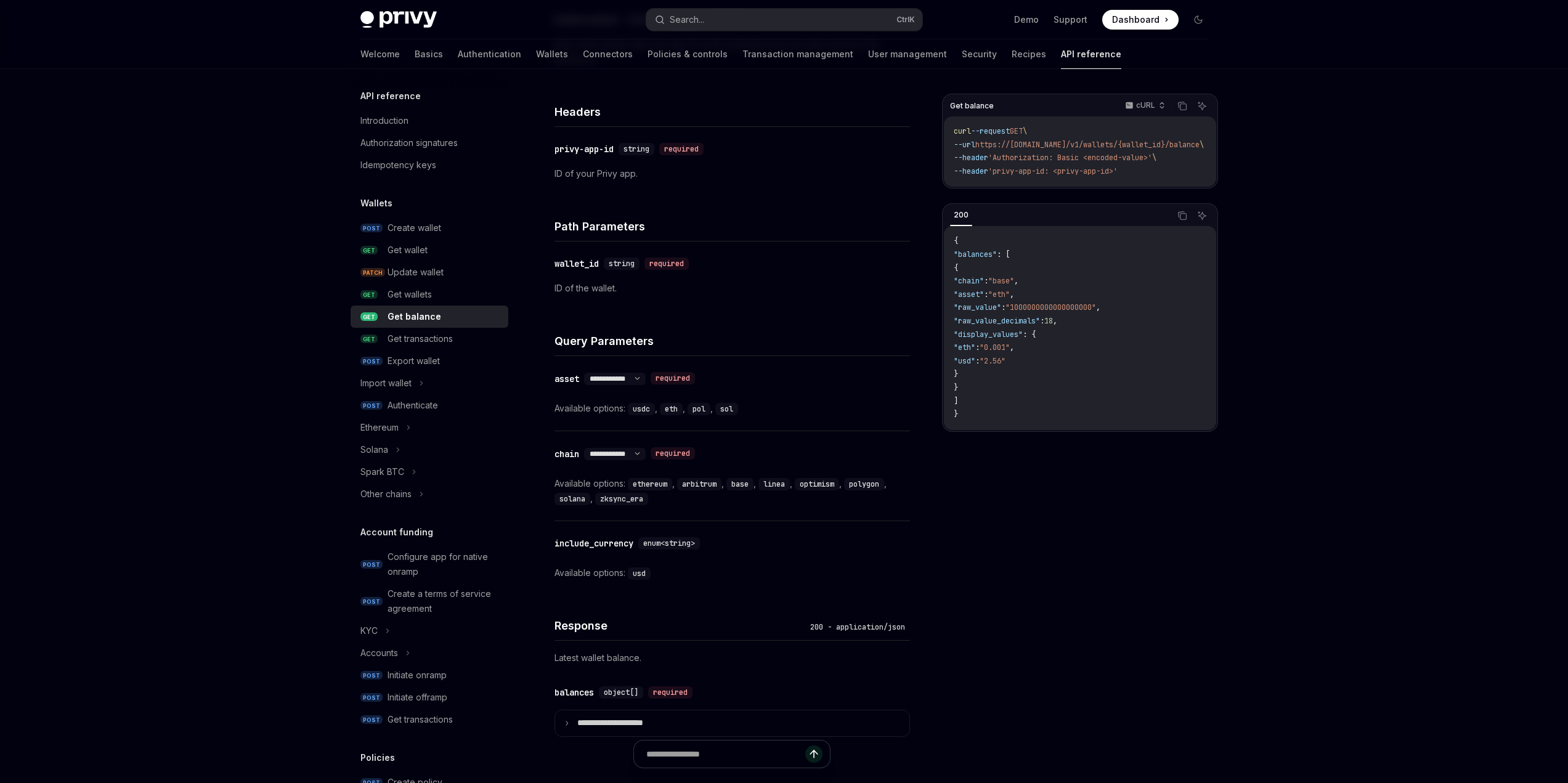
scroll to position [254, 0]
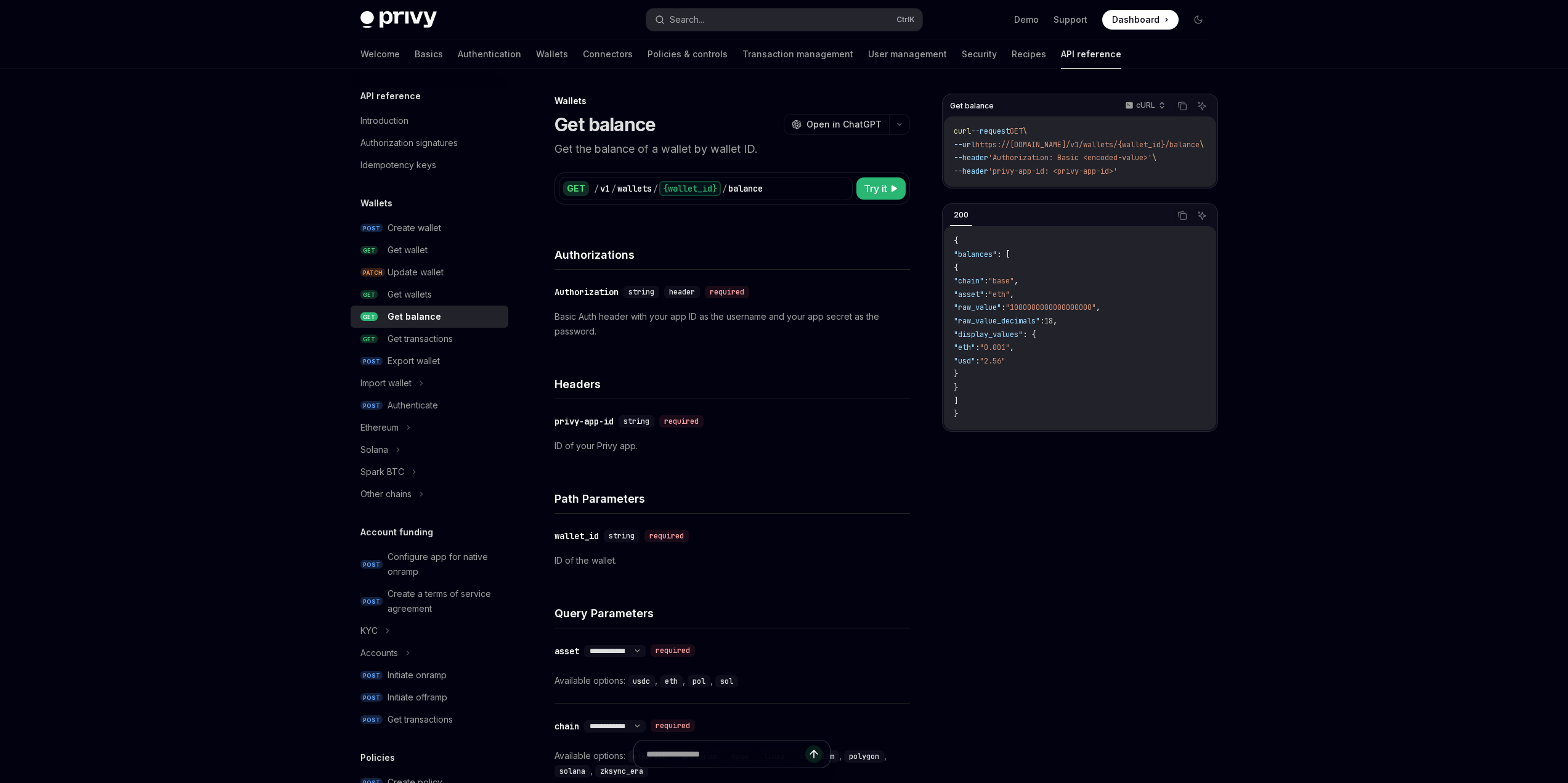
scroll to position [254, 0]
